Goal: Task Accomplishment & Management: Use online tool/utility

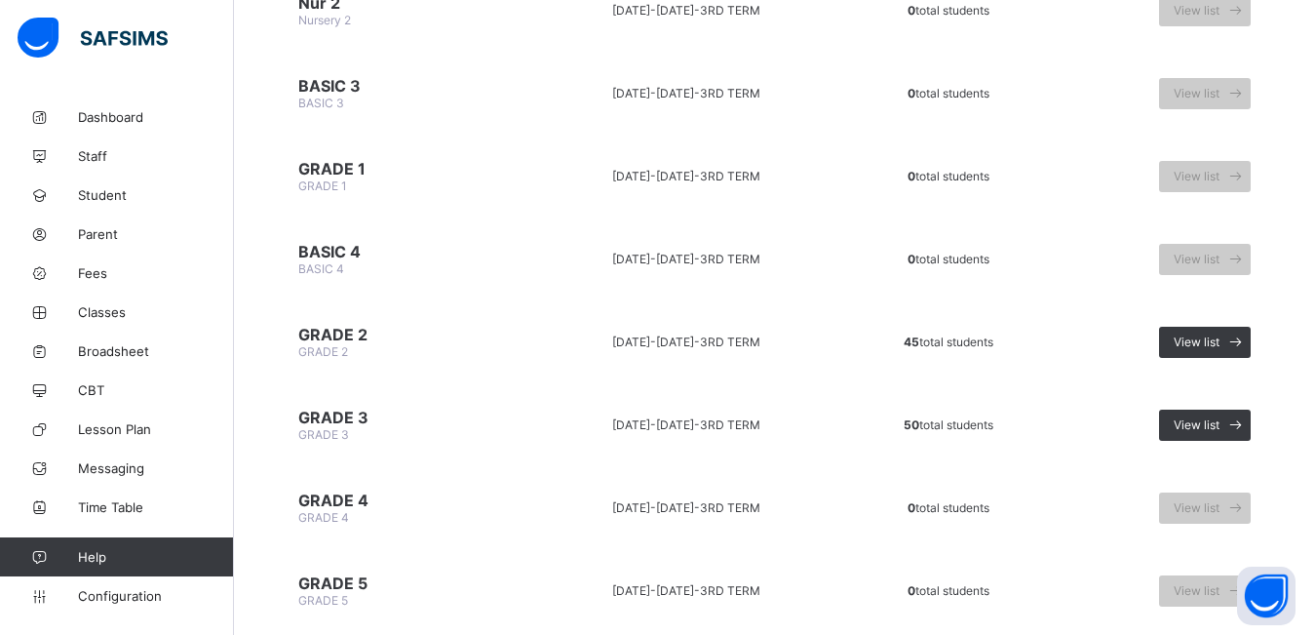
scroll to position [542, 0]
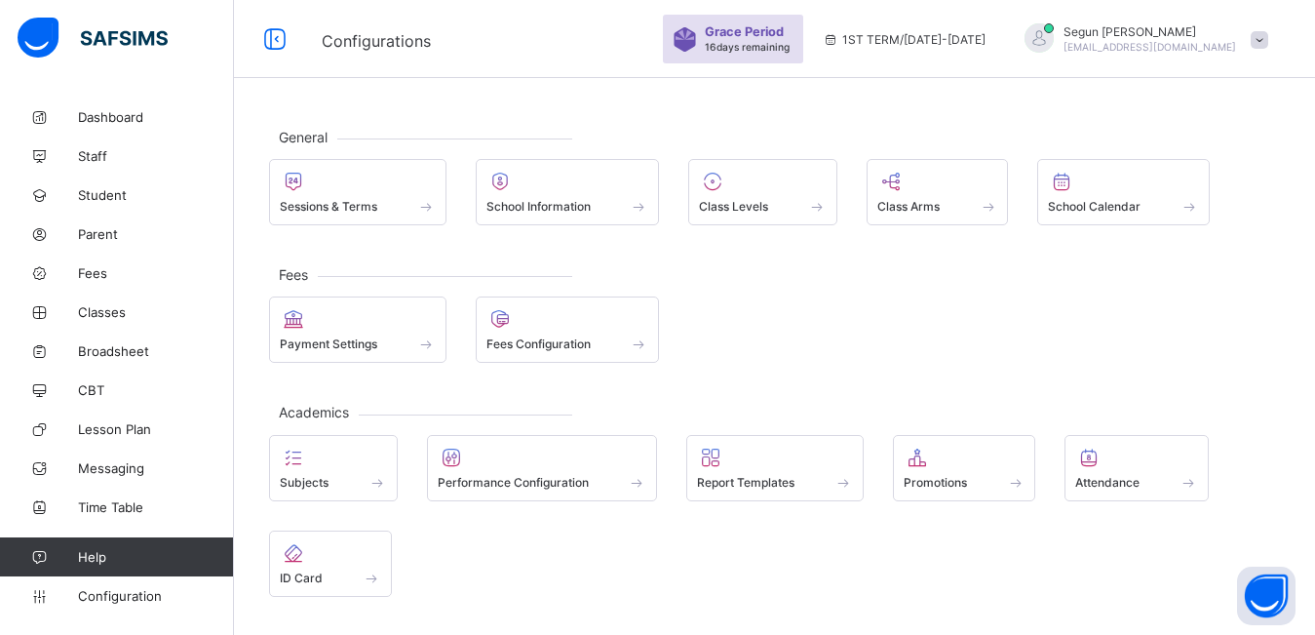
click at [1212, 57] on div "Grace Period 16 days remaining 1ST TERM / [DATE]-[DATE] Segun [GEOGRAPHIC_DATA]…" at bounding box center [989, 39] width 652 height 78
click at [1225, 56] on div "Grace Period 16 days remaining 1ST TERM / [DATE]-[DATE] Segun [GEOGRAPHIC_DATA]…" at bounding box center [989, 39] width 652 height 78
click at [1269, 42] on span at bounding box center [1260, 40] width 18 height 18
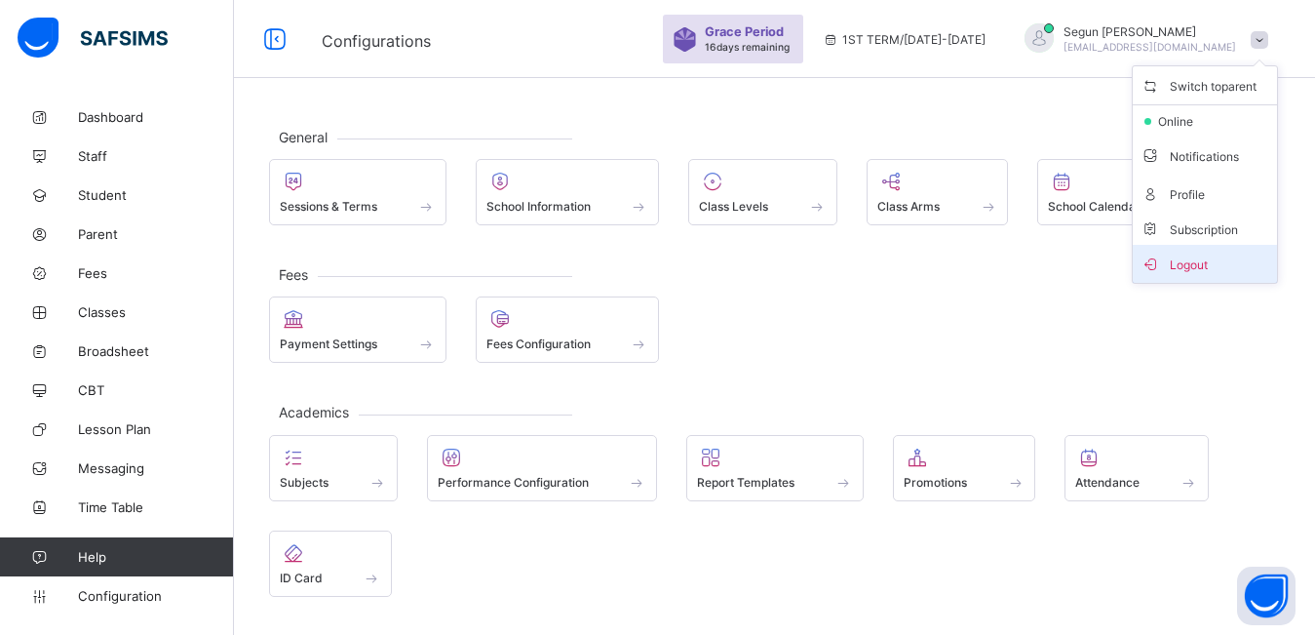
click at [1190, 257] on span "Logout" at bounding box center [1205, 264] width 129 height 22
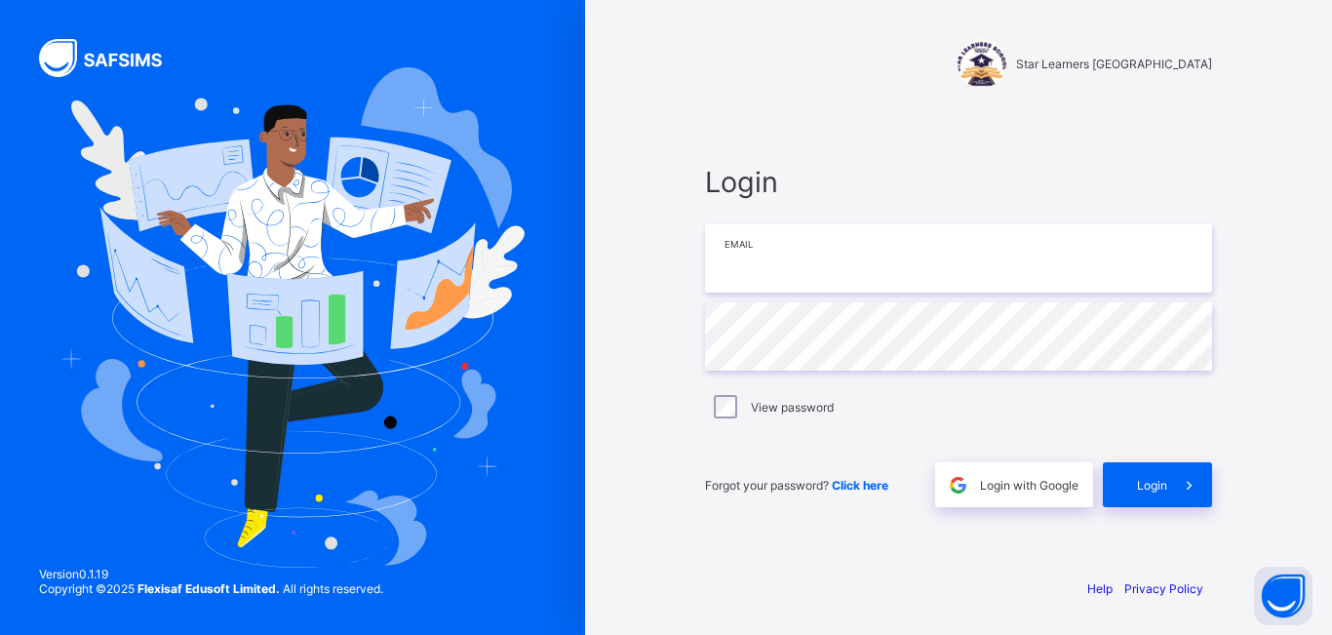
type input "**********"
click at [1161, 492] on div "Login" at bounding box center [1157, 484] width 109 height 45
click at [1155, 487] on span "Login" at bounding box center [1152, 485] width 30 height 15
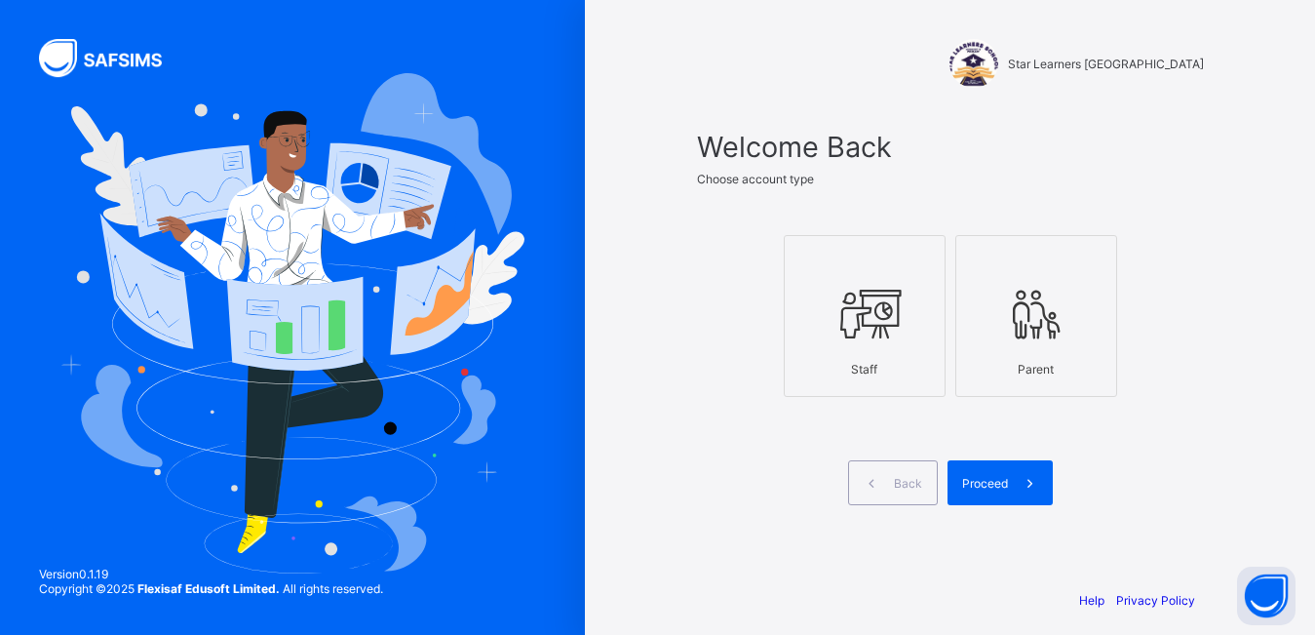
click at [871, 383] on div "Staff" at bounding box center [865, 369] width 140 height 34
click at [985, 477] on span "Proceed" at bounding box center [985, 483] width 46 height 15
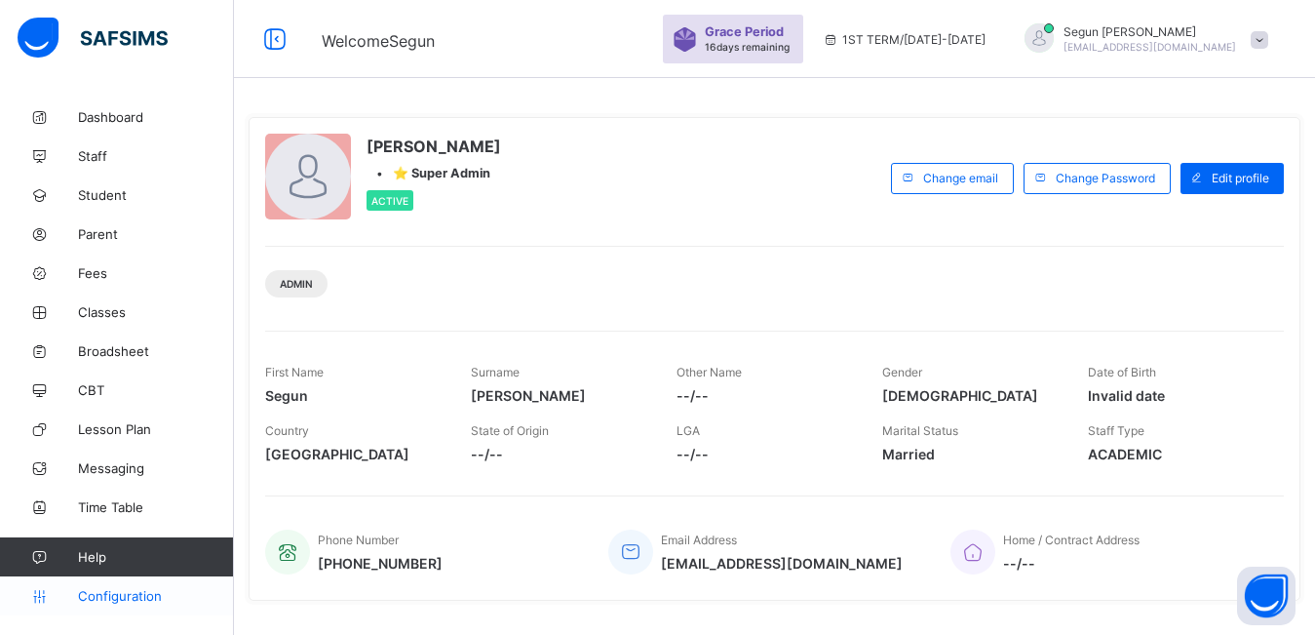
click at [118, 593] on span "Configuration" at bounding box center [155, 596] width 155 height 16
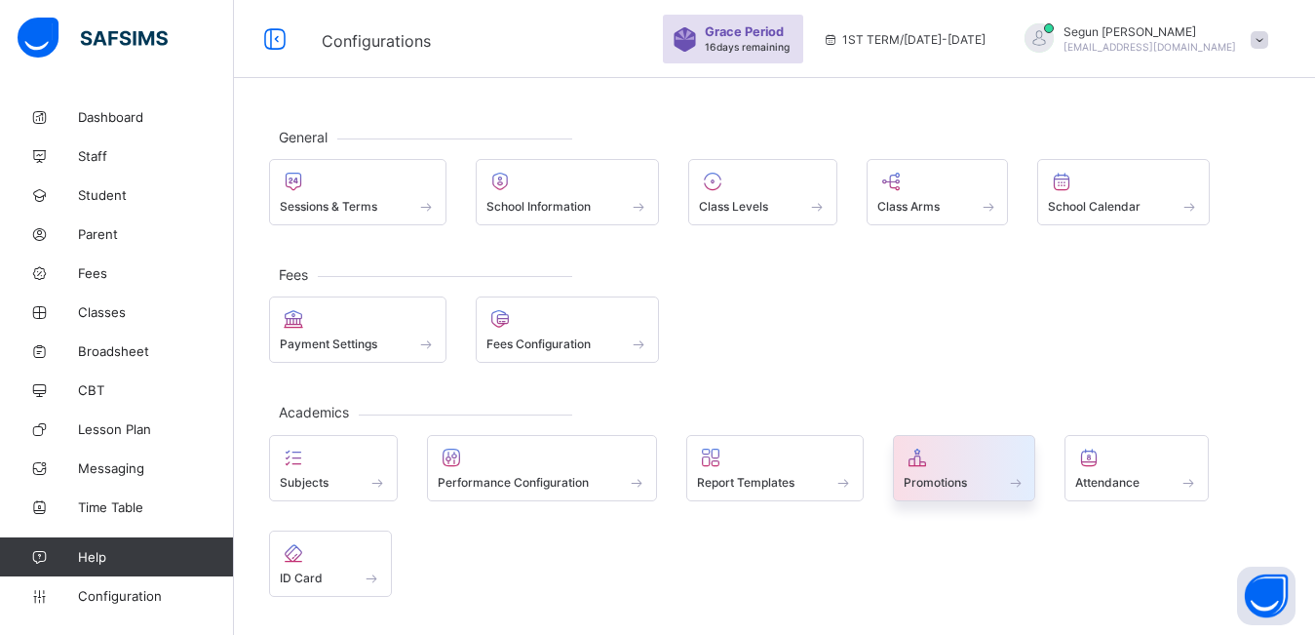
click at [941, 472] on span at bounding box center [965, 471] width 122 height 5
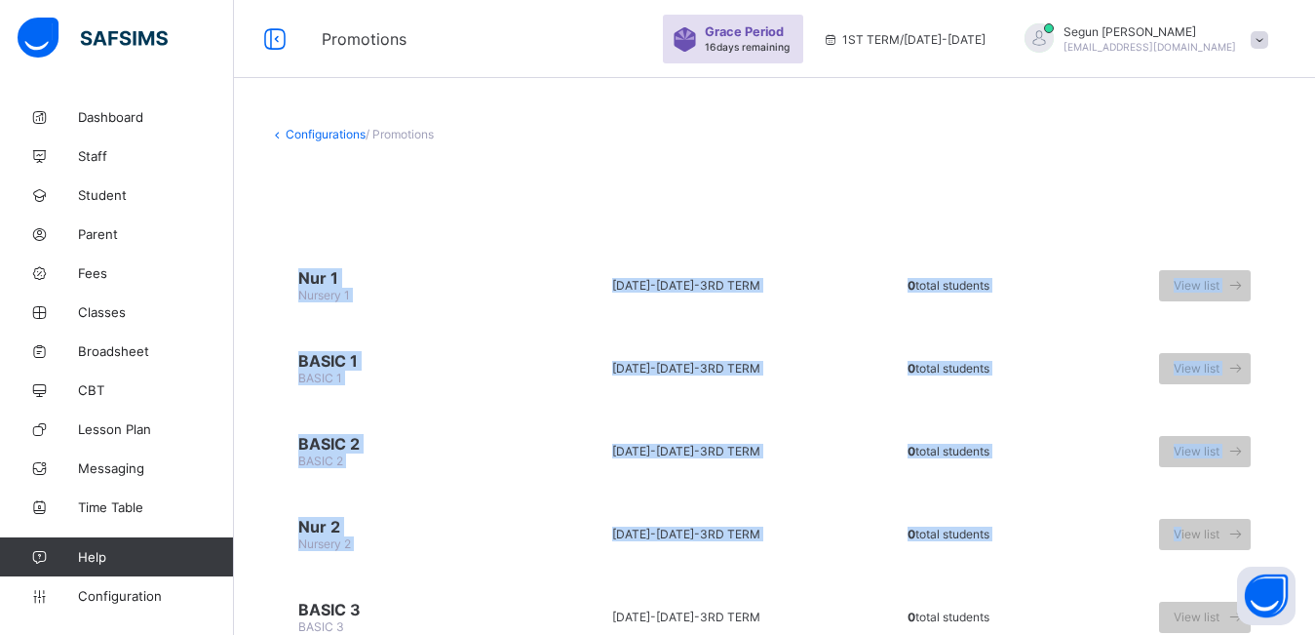
drag, startPoint x: 1169, startPoint y: 493, endPoint x: 1330, endPoint y: 258, distance: 284.8
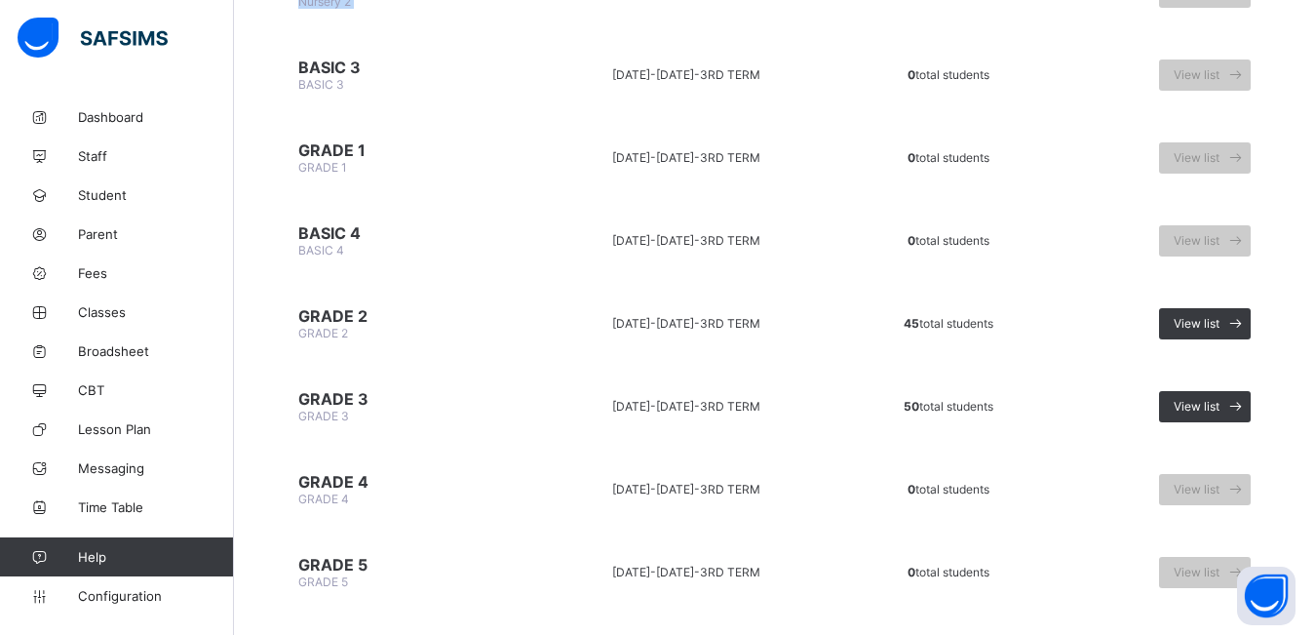
scroll to position [556, 0]
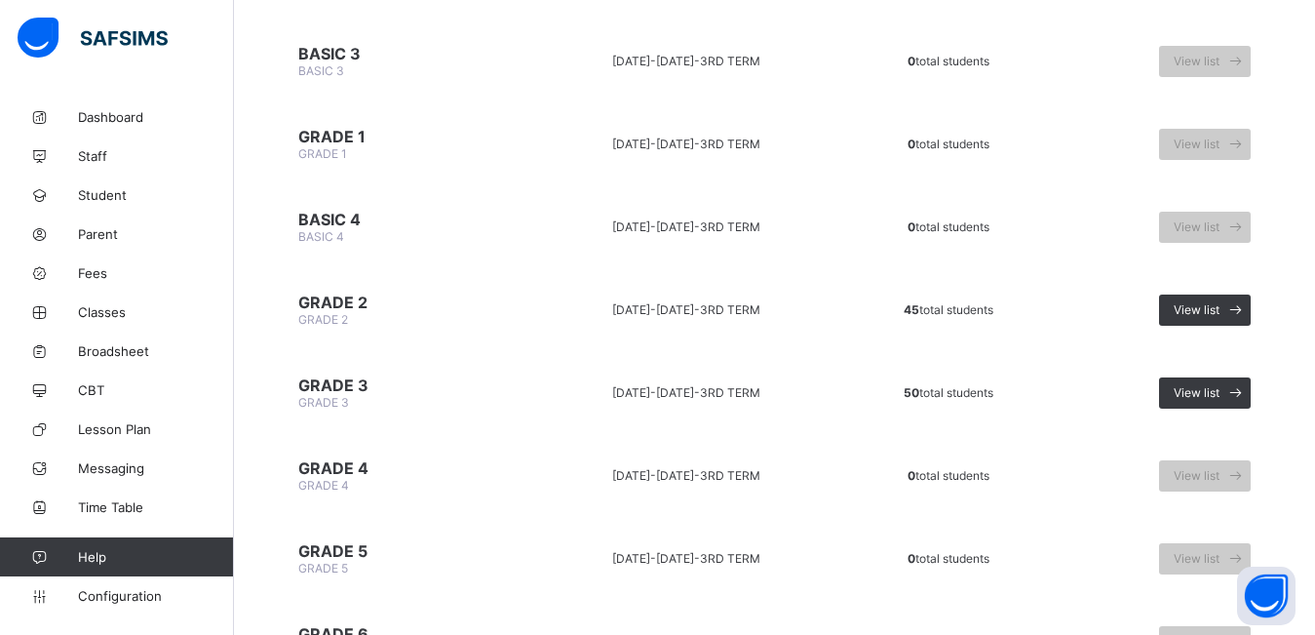
click at [1305, 449] on div "Configurations / Promotions Nur 1 Nursery [PHONE_NUMBER][DATE][DATE] - 3RD TERM…" at bounding box center [774, 600] width 1081 height 2116
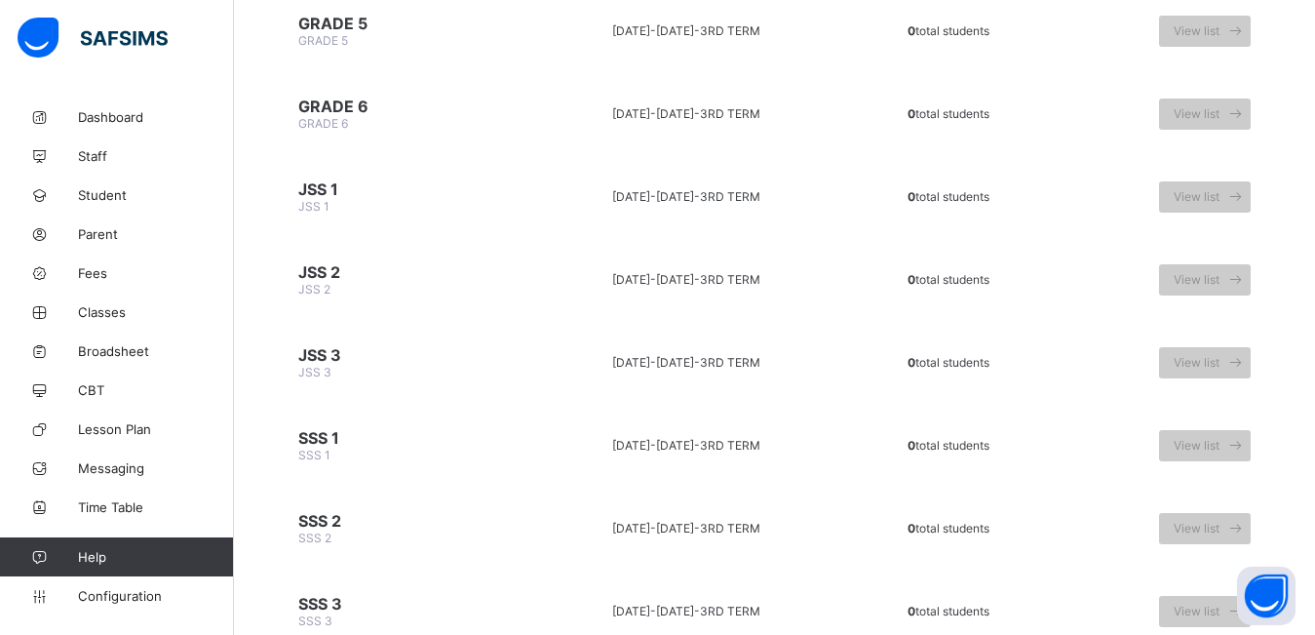
scroll to position [1579, 0]
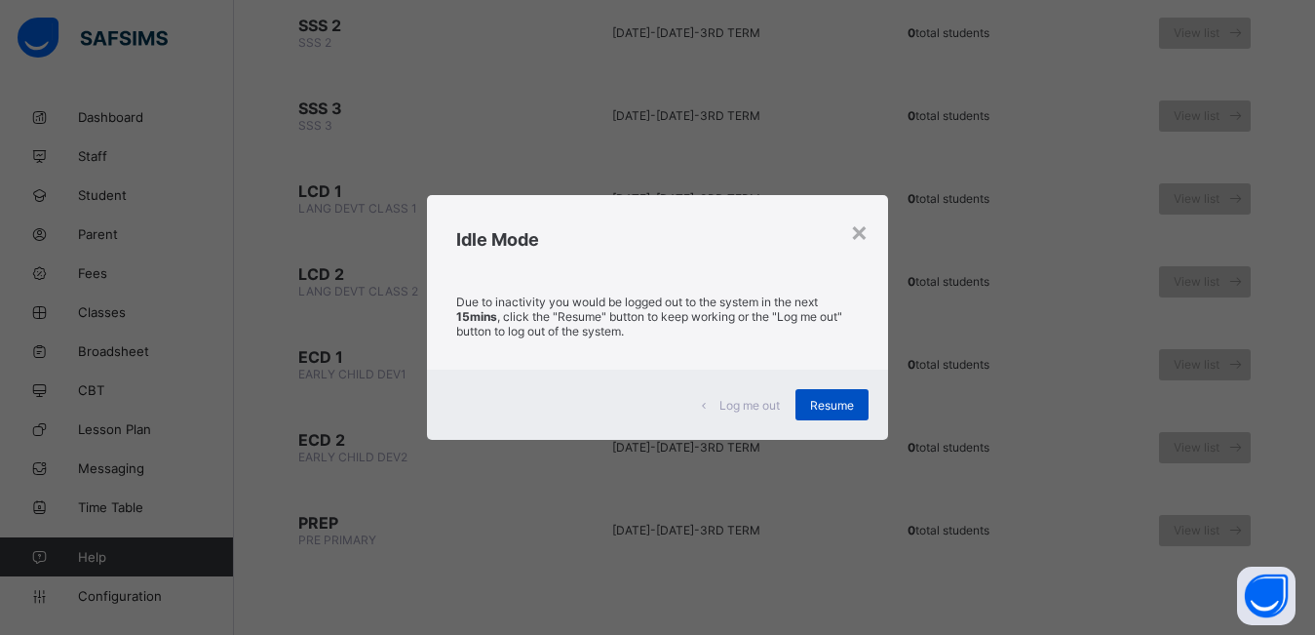
click at [835, 414] on div "Resume" at bounding box center [832, 404] width 73 height 31
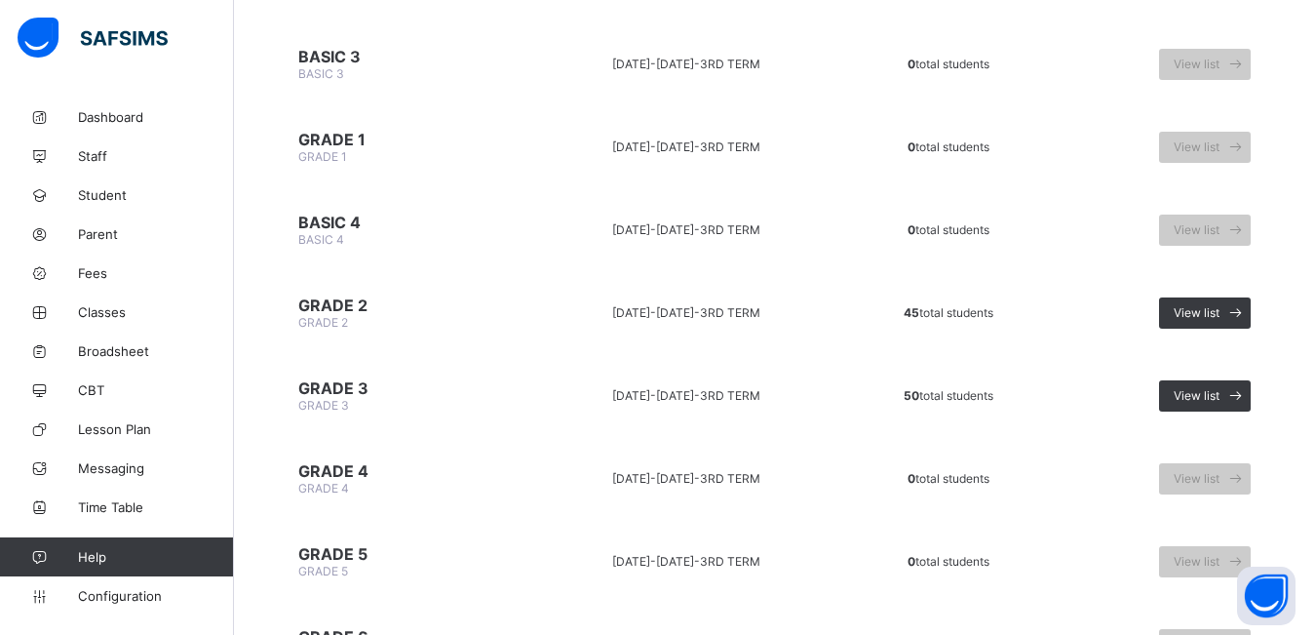
scroll to position [509, 0]
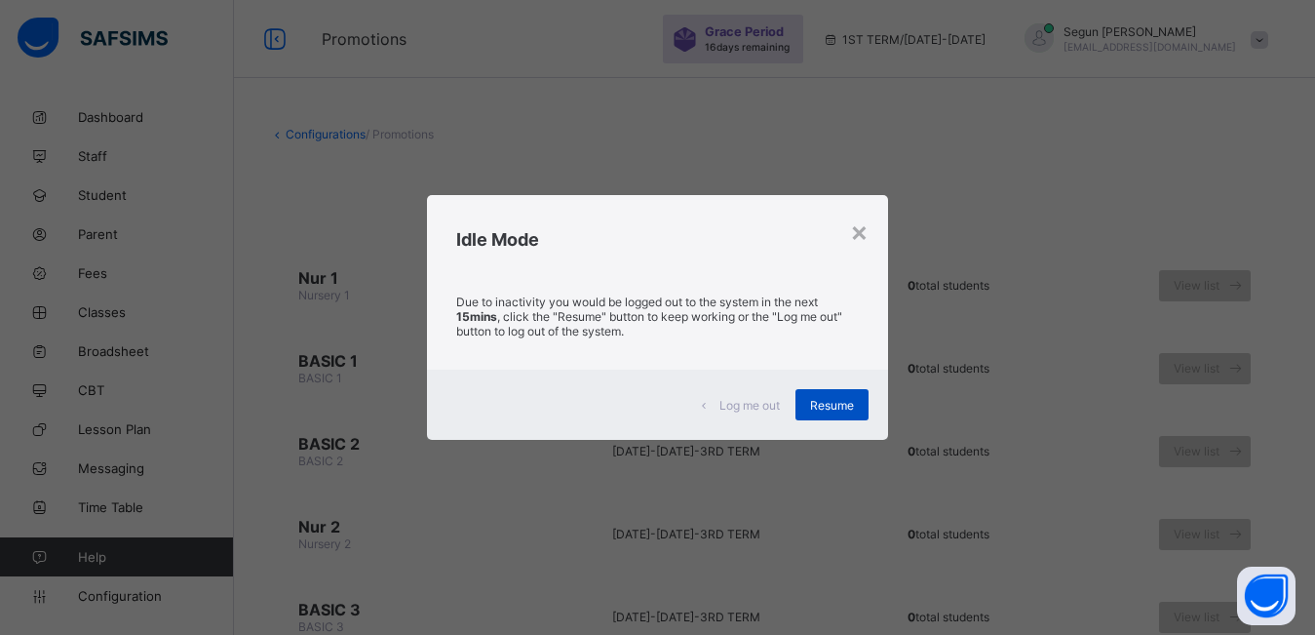
click at [854, 403] on span "Resume" at bounding box center [832, 405] width 44 height 15
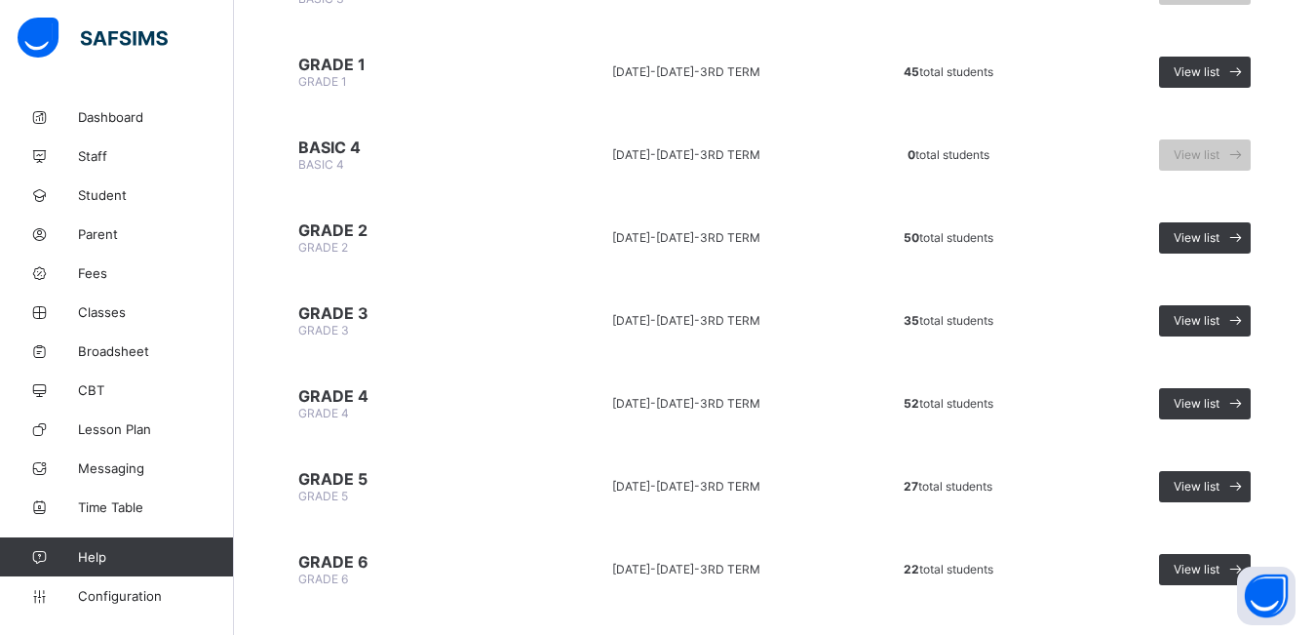
scroll to position [624, 0]
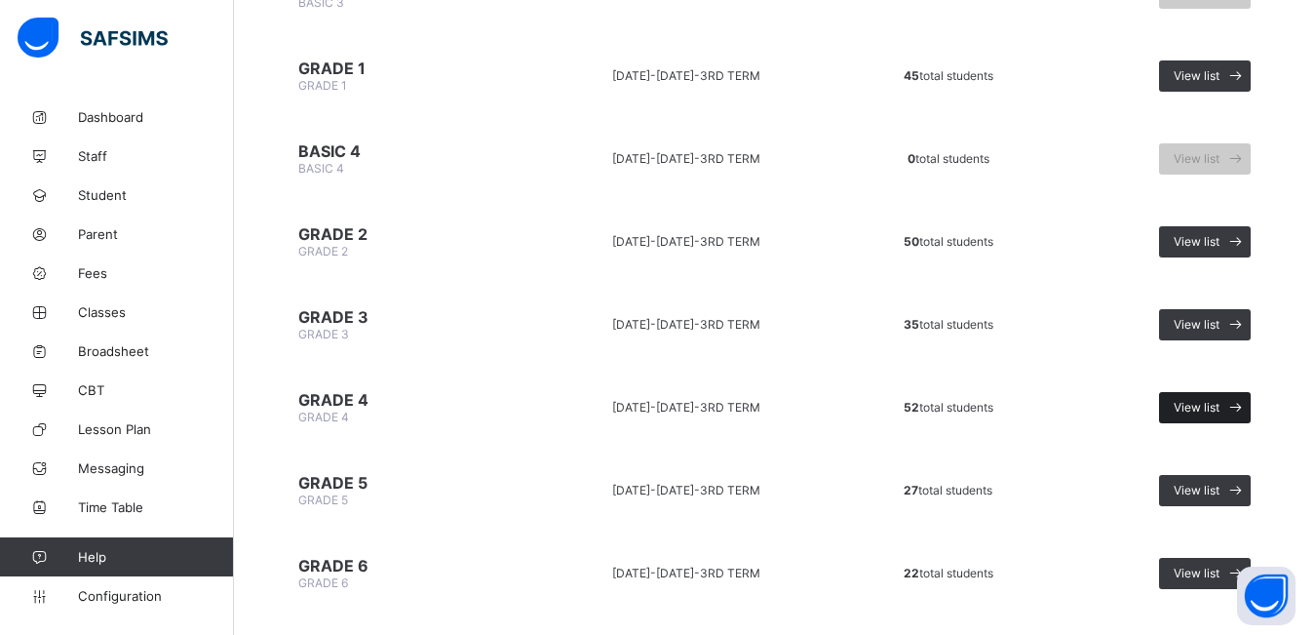
click at [1201, 408] on span "View list" at bounding box center [1197, 407] width 46 height 15
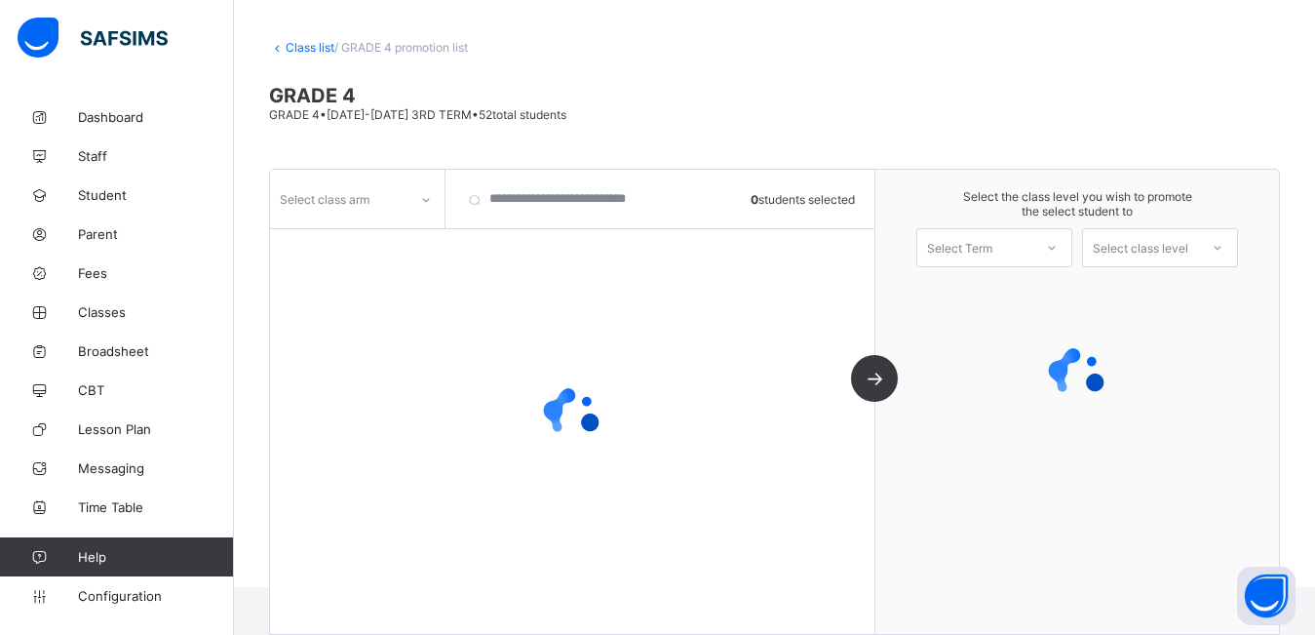
scroll to position [119, 0]
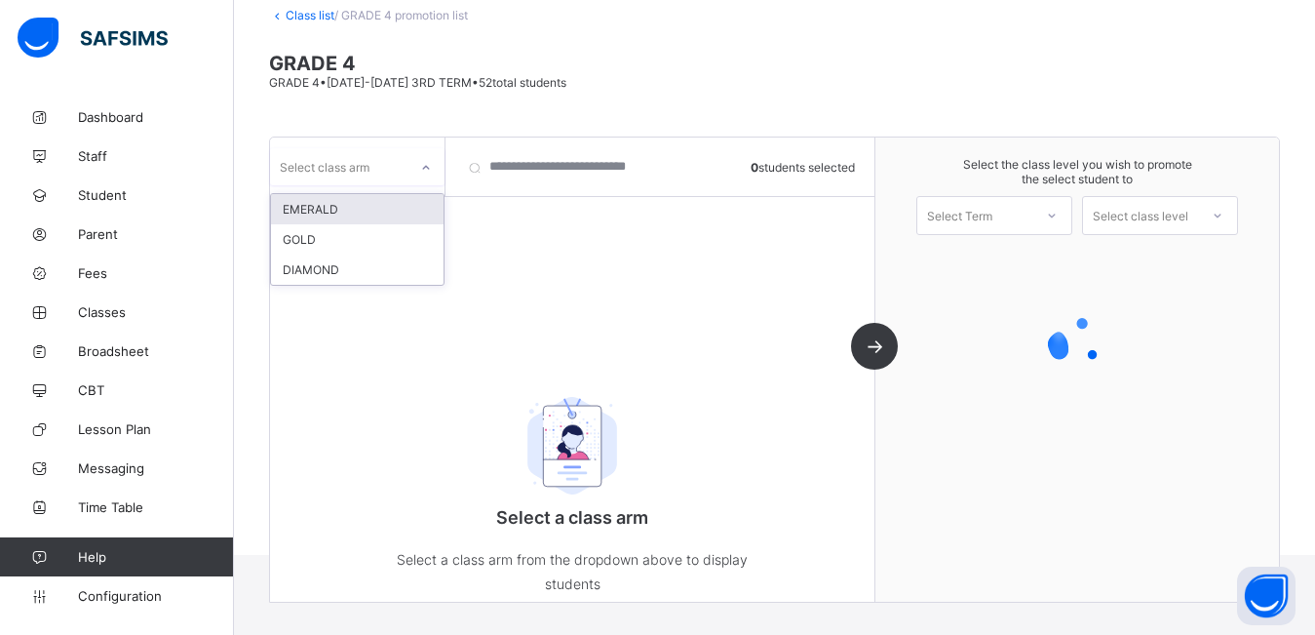
click at [386, 154] on div "Select class arm" at bounding box center [338, 166] width 137 height 27
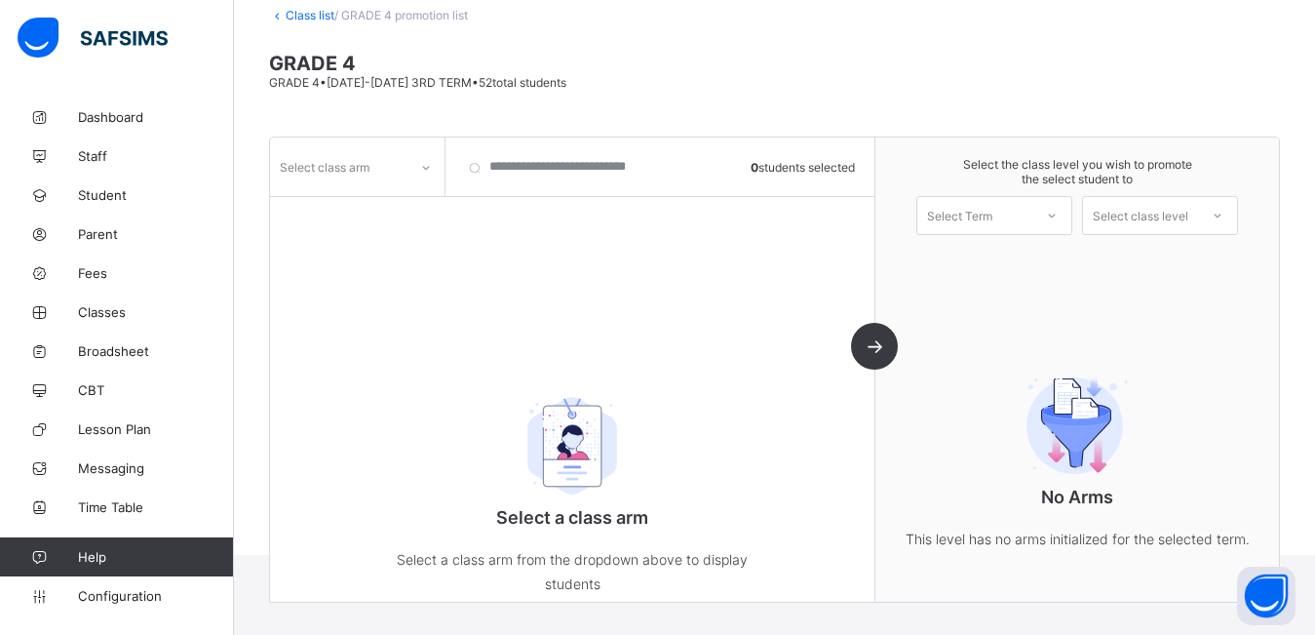
click at [364, 451] on div "Select a class arm Select a class arm from the dropdown above to display studen…" at bounding box center [572, 489] width 605 height 292
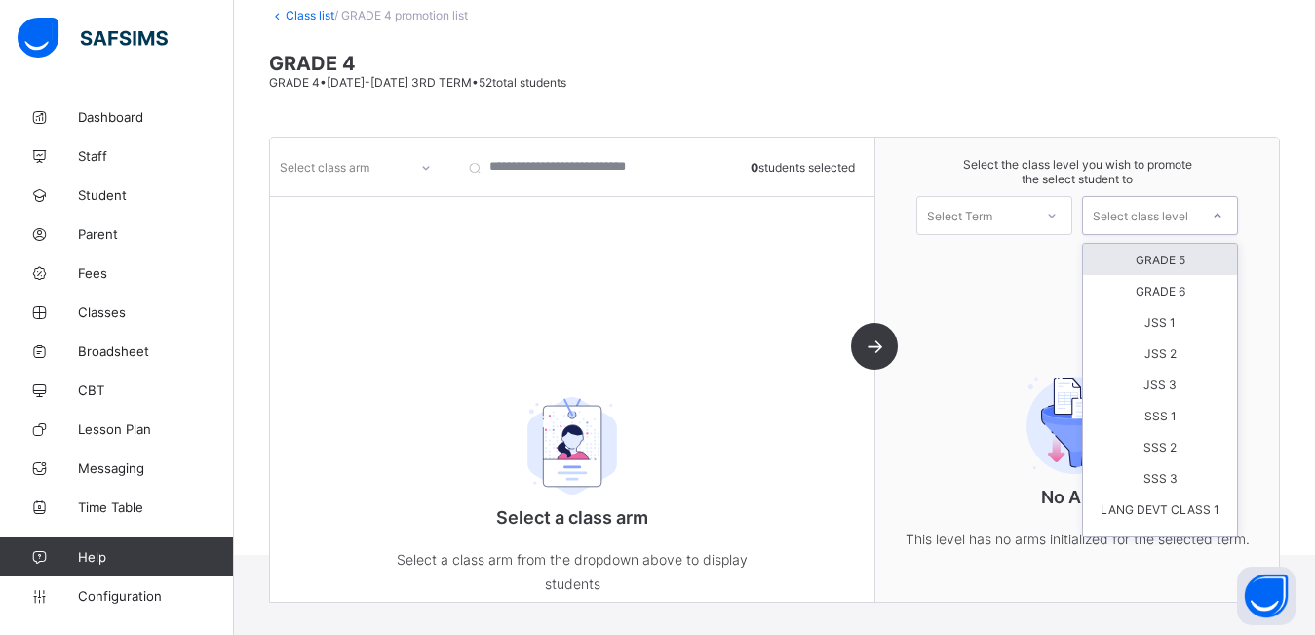
click at [1142, 225] on div "Select class level" at bounding box center [1141, 215] width 96 height 39
click at [1140, 258] on div "GRADE 5" at bounding box center [1160, 259] width 154 height 31
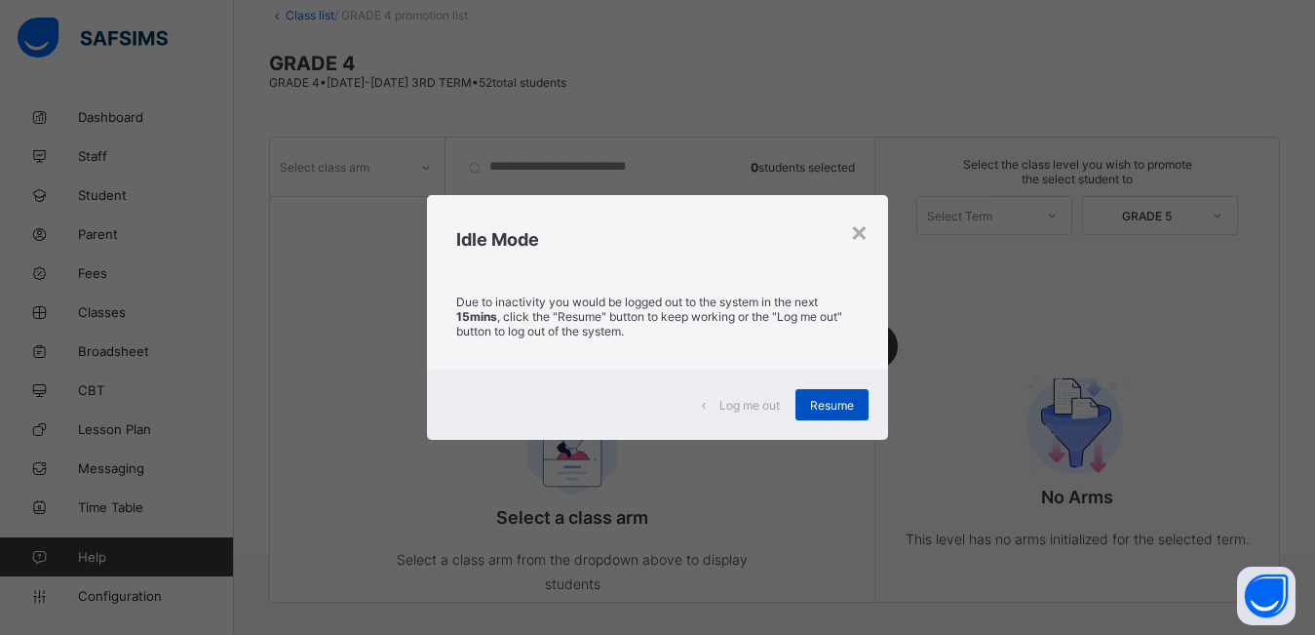
click at [823, 402] on span "Resume" at bounding box center [832, 405] width 44 height 15
